Goal: Information Seeking & Learning: Learn about a topic

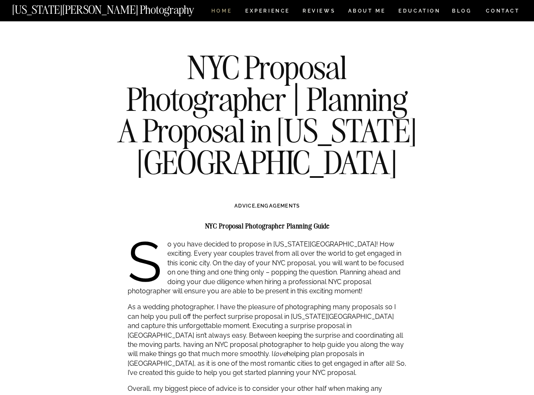
click at [219, 13] on nav "HOME" at bounding box center [222, 11] width 24 height 7
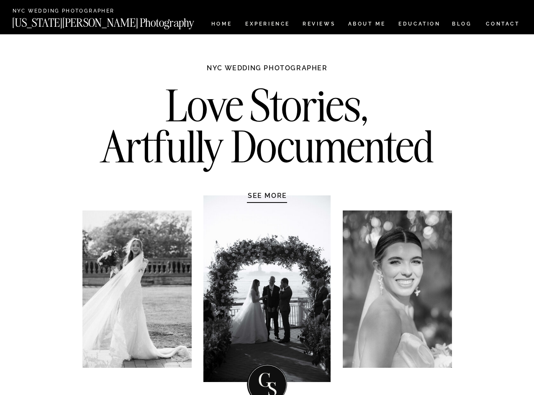
click at [207, 105] on h2 "Love Stories, Artfully Documented" at bounding box center [267, 129] width 351 height 88
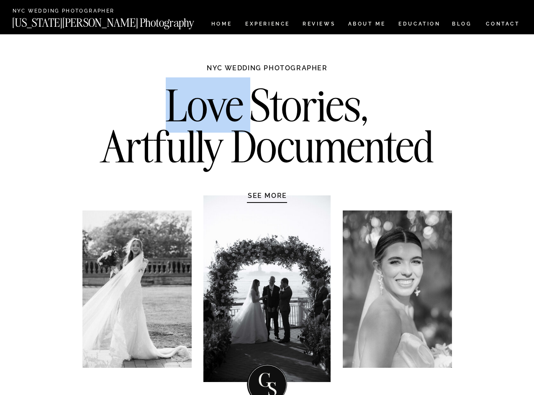
click at [207, 105] on h2 "Love Stories, Artfully Documented" at bounding box center [267, 129] width 351 height 88
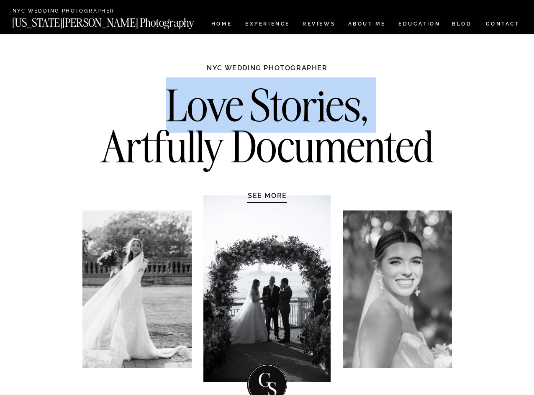
click at [207, 105] on h2 "Love Stories, Artfully Documented" at bounding box center [267, 129] width 351 height 88
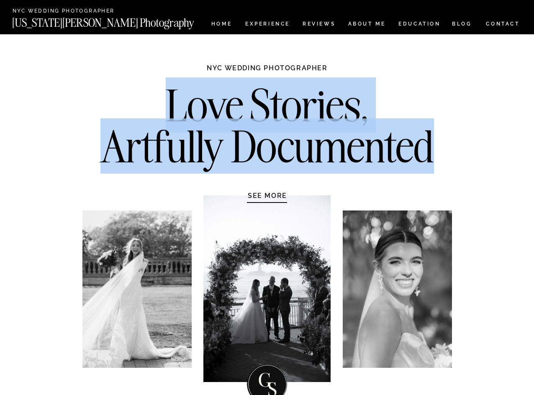
drag, startPoint x: 152, startPoint y: 102, endPoint x: 430, endPoint y: 146, distance: 281.7
click at [430, 146] on h2 "Love Stories, Artfully Documented" at bounding box center [267, 129] width 351 height 88
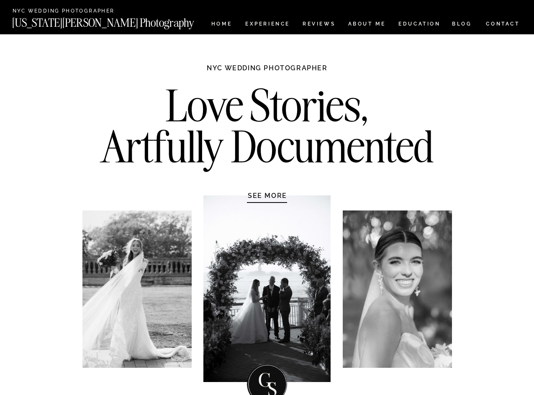
click at [215, 27] on nav "HOME" at bounding box center [222, 24] width 24 height 7
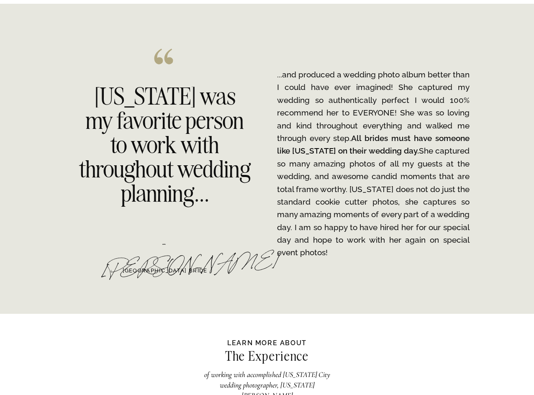
scroll to position [1297, 0]
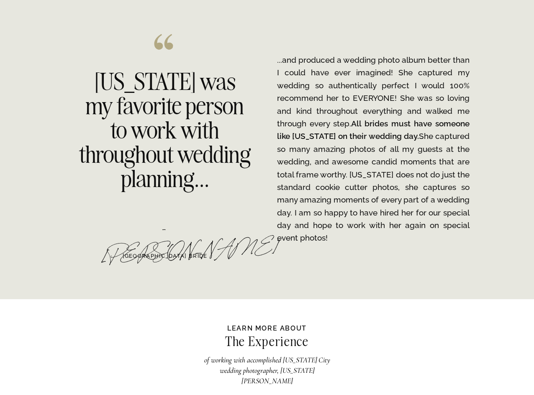
click at [136, 97] on h2 "Georgia was my favorite person to work with throughout wedding planning..." at bounding box center [165, 127] width 172 height 116
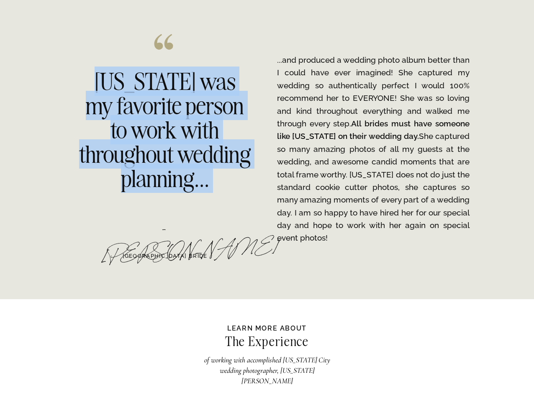
click at [136, 97] on h2 "Georgia was my favorite person to work with throughout wedding planning..." at bounding box center [165, 127] width 172 height 116
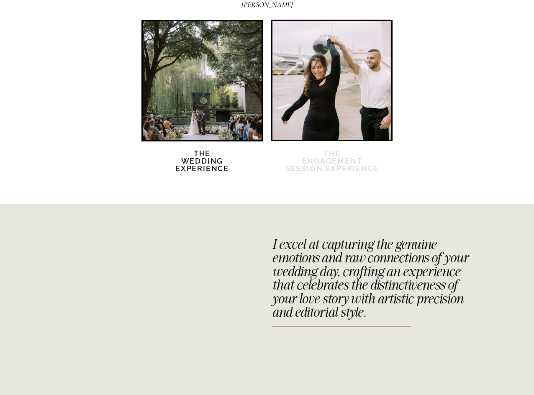
scroll to position [1674, 0]
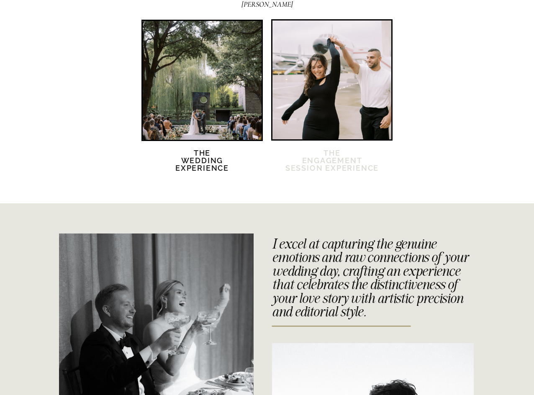
click at [318, 164] on h2 "The Engagement session Experience" at bounding box center [332, 165] width 95 height 33
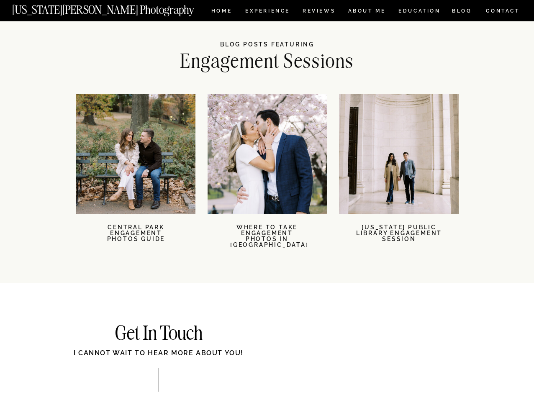
scroll to position [1799, 0]
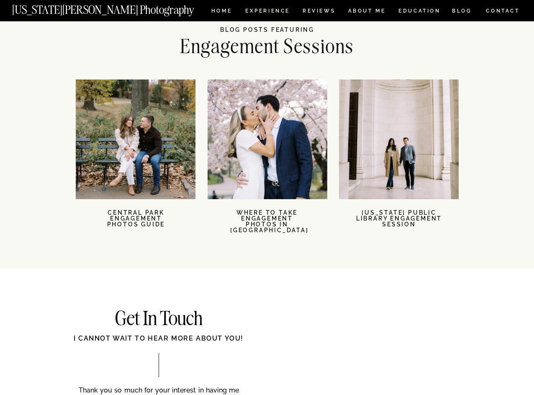
click at [264, 216] on nav "Where To Take Engagement Photos In NYC" at bounding box center [267, 222] width 74 height 24
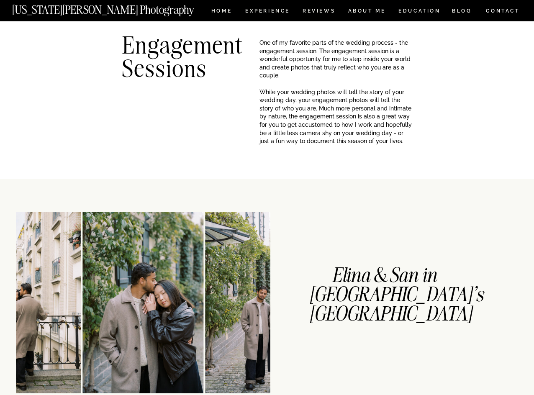
scroll to position [0, 0]
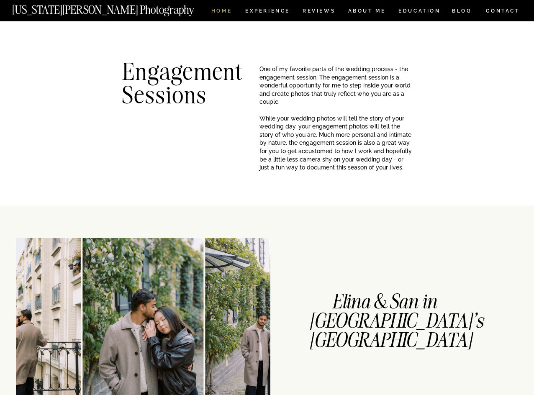
click at [225, 8] on nav "HOME" at bounding box center [222, 11] width 24 height 7
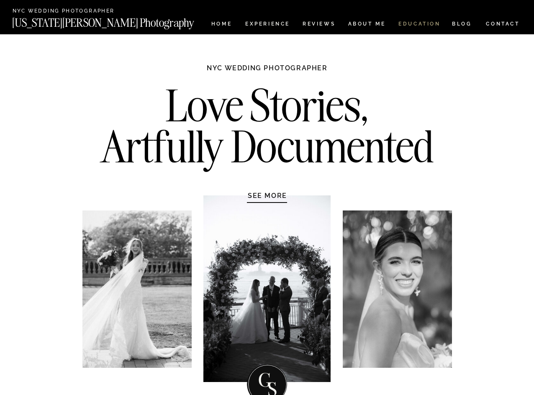
click at [415, 22] on nav "EDUCATION" at bounding box center [420, 24] width 44 height 7
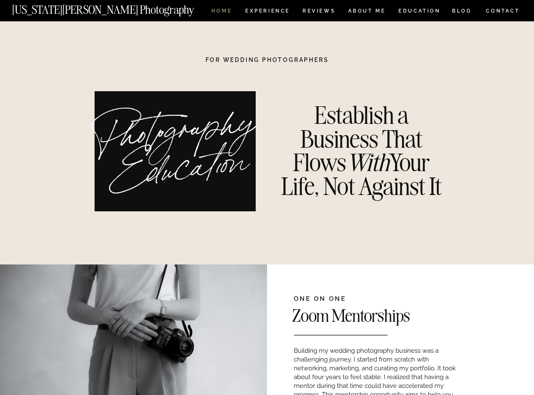
click at [219, 13] on nav "HOME" at bounding box center [222, 11] width 24 height 7
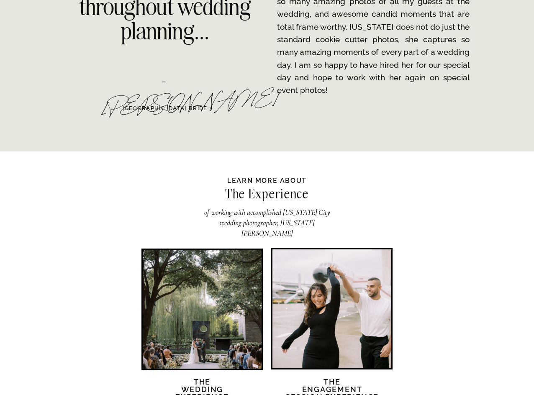
scroll to position [1590, 0]
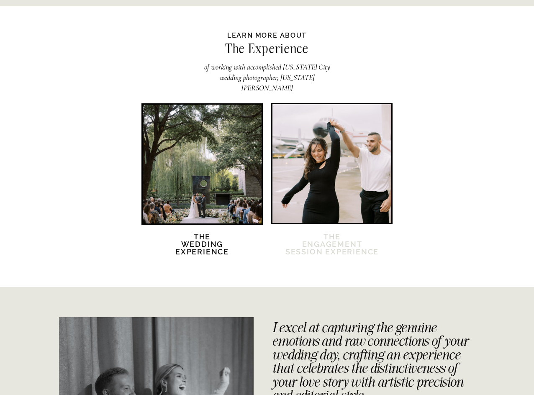
click at [315, 253] on h2 "The Engagement session Experience" at bounding box center [332, 249] width 95 height 33
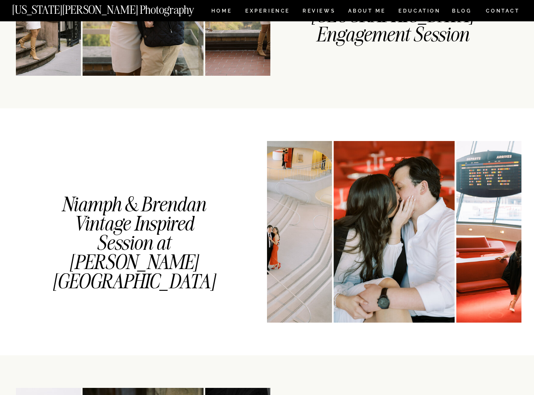
scroll to position [837, 0]
